Goal: Find specific page/section: Find specific page/section

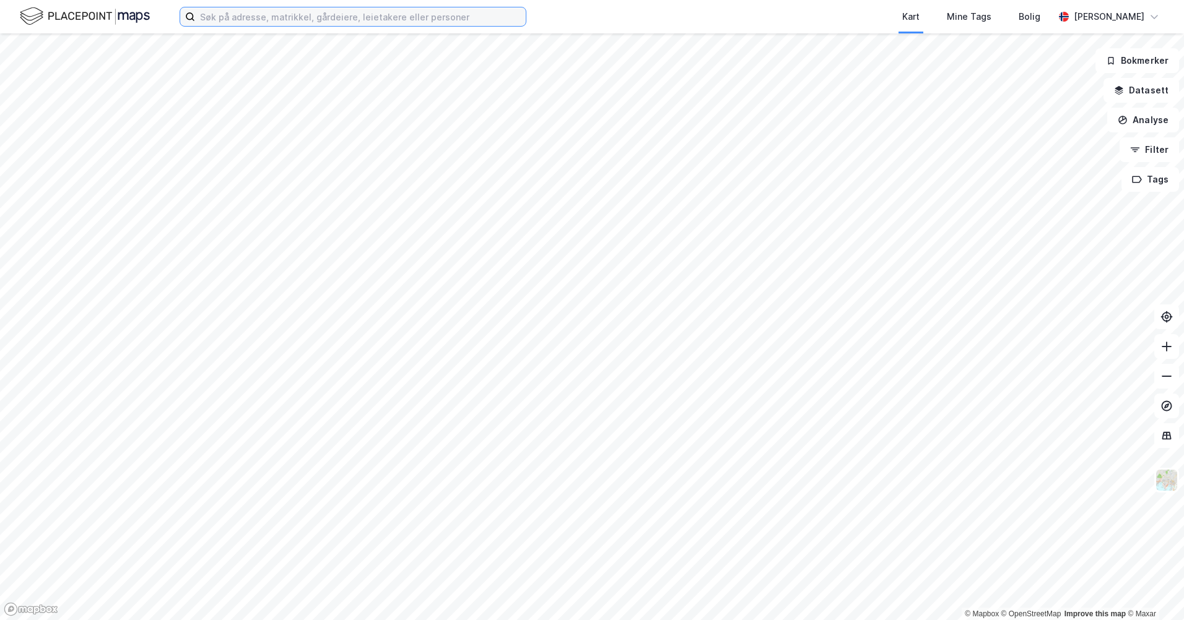
click at [258, 20] on input at bounding box center [360, 16] width 331 height 19
click at [221, 20] on input at bounding box center [360, 16] width 331 height 19
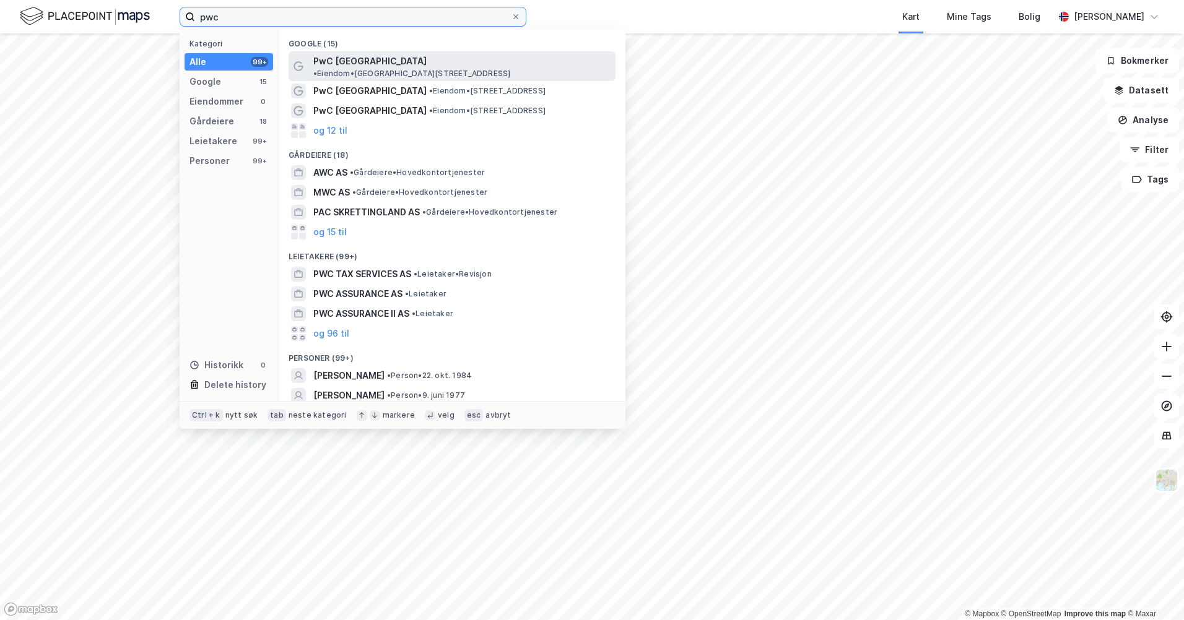
type input "pwc"
click at [352, 59] on span "PwC [GEOGRAPHIC_DATA]" at bounding box center [369, 61] width 113 height 15
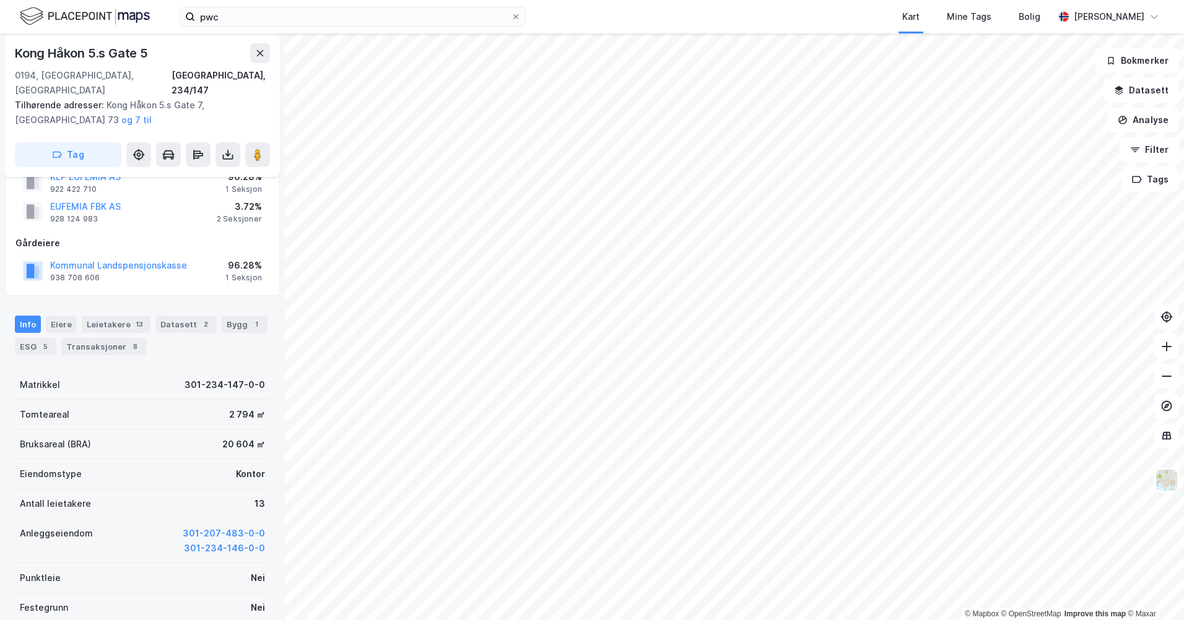
scroll to position [62, 0]
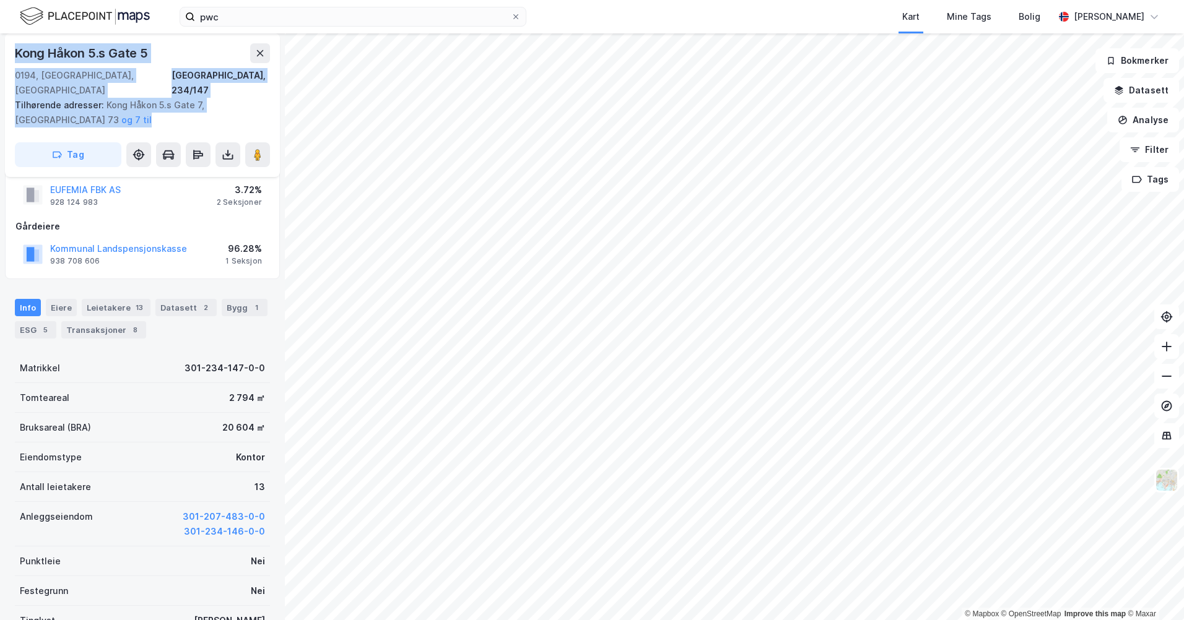
drag, startPoint x: 17, startPoint y: 53, endPoint x: 232, endPoint y: 98, distance: 220.3
click at [235, 99] on div "Kong Håkon 5.s Gate [GEOGRAPHIC_DATA], 234/147 Tilhørende adresser: Kong [PERSO…" at bounding box center [142, 105] width 275 height 144
drag, startPoint x: 232, startPoint y: 98, endPoint x: 154, endPoint y: 65, distance: 84.9
click at [154, 65] on div "Kong Håkon 5.s Gate [GEOGRAPHIC_DATA], 234/147" at bounding box center [142, 70] width 255 height 54
